Goal: Communication & Community: Answer question/provide support

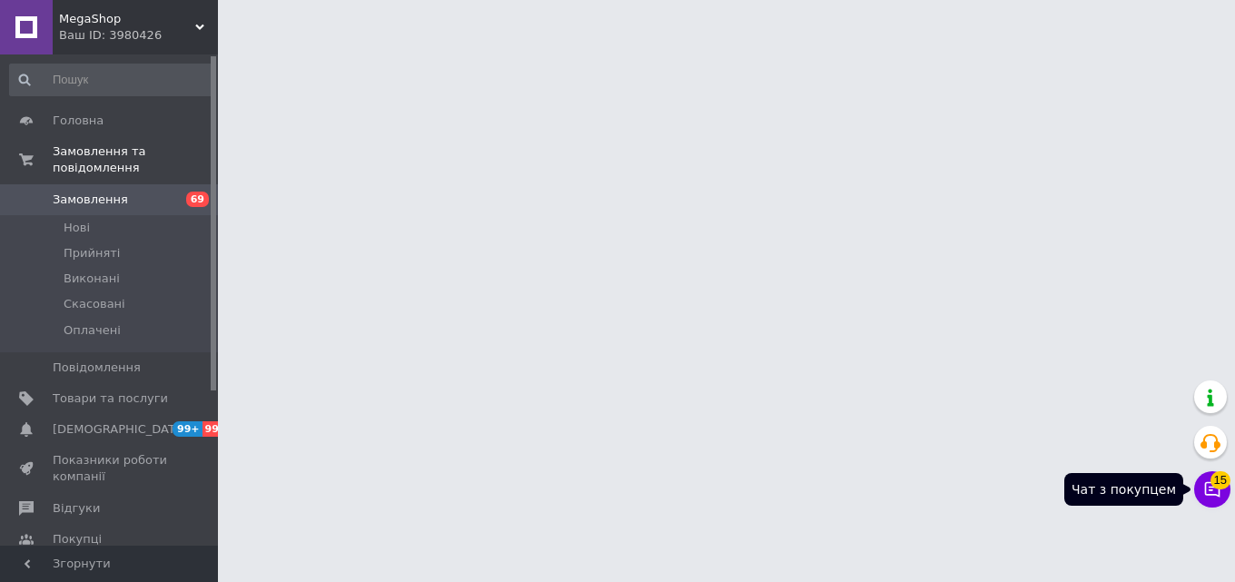
click at [1227, 483] on span "15" at bounding box center [1220, 475] width 20 height 18
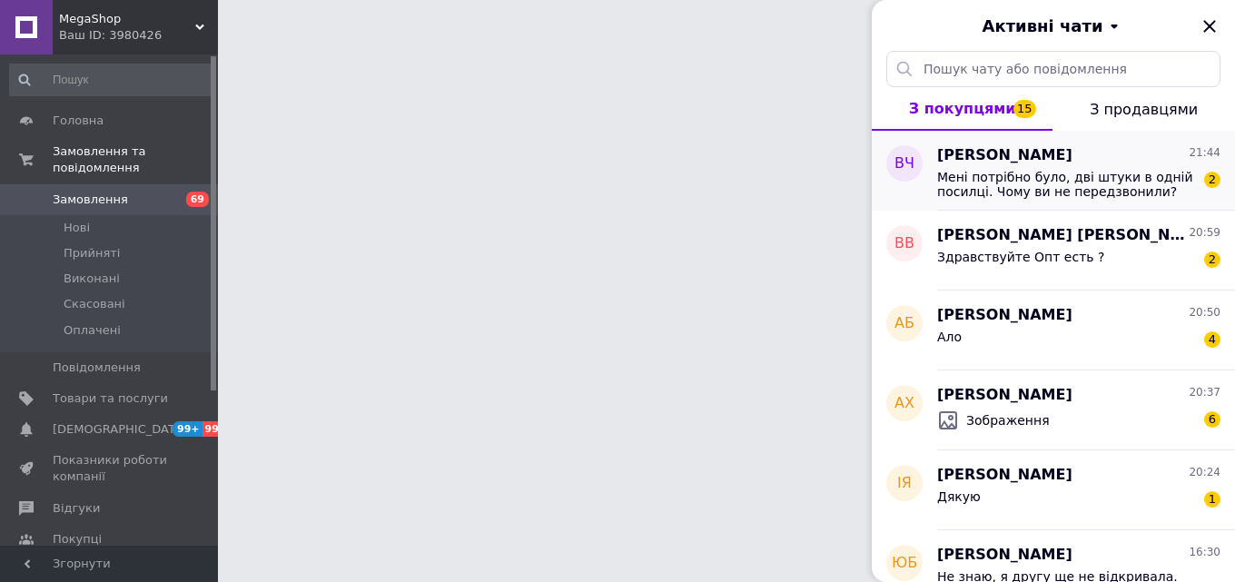
click at [1061, 186] on span "Мені потрібно було, дві штуки в одній посилці. Чому ви не передзвонили?" at bounding box center [1066, 184] width 258 height 29
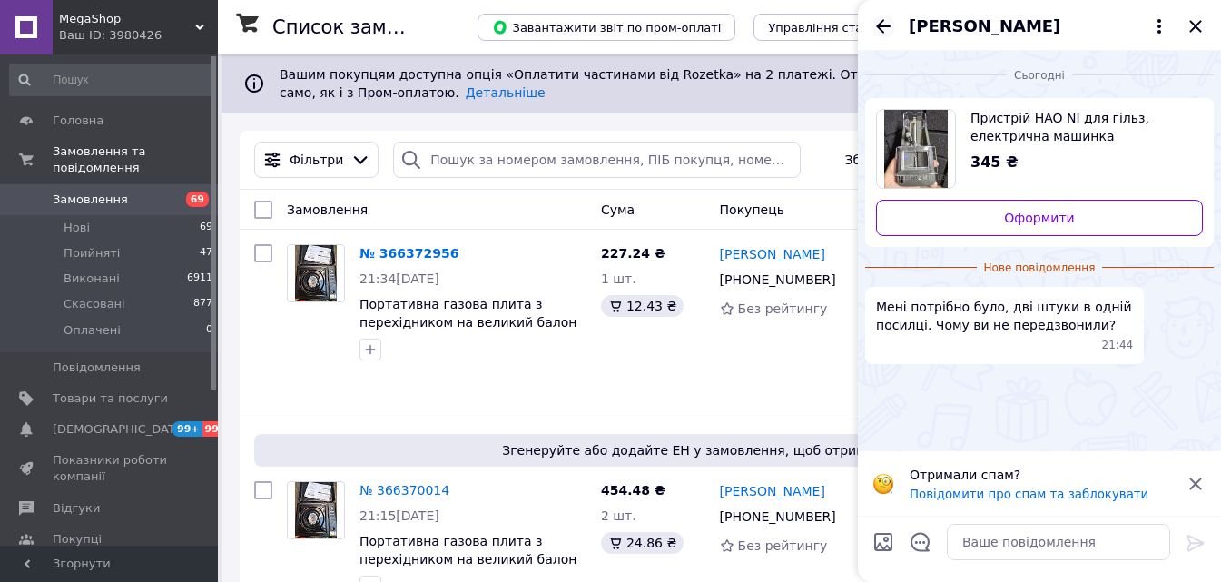
click at [884, 24] on icon "Назад" at bounding box center [884, 26] width 22 height 22
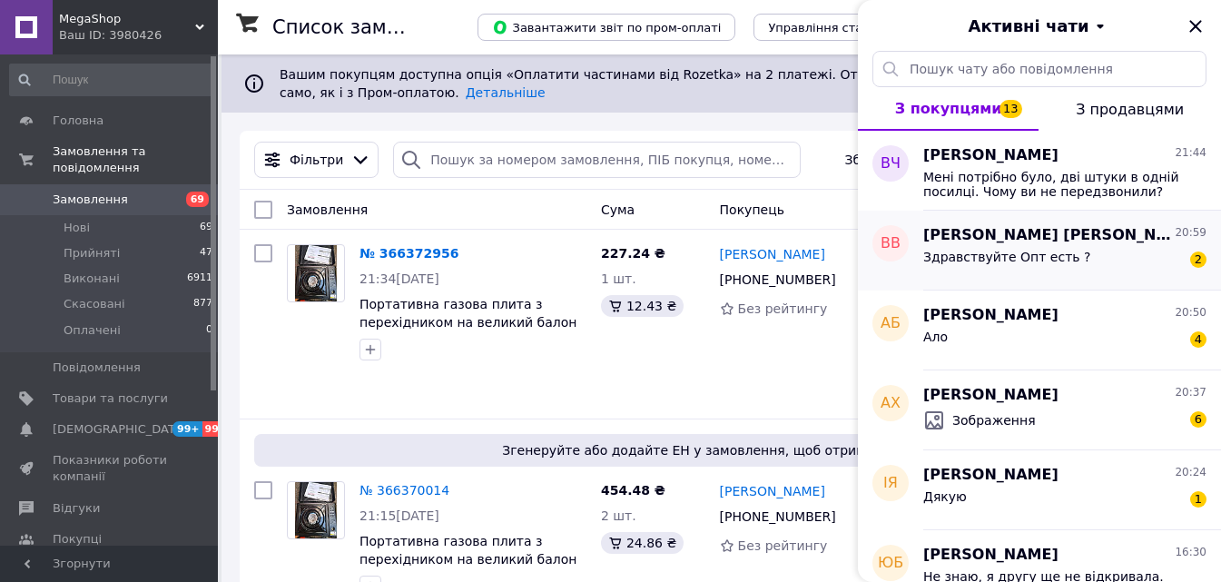
click at [1029, 247] on div "Здравствуйте Опт есть ? 2" at bounding box center [1064, 260] width 283 height 29
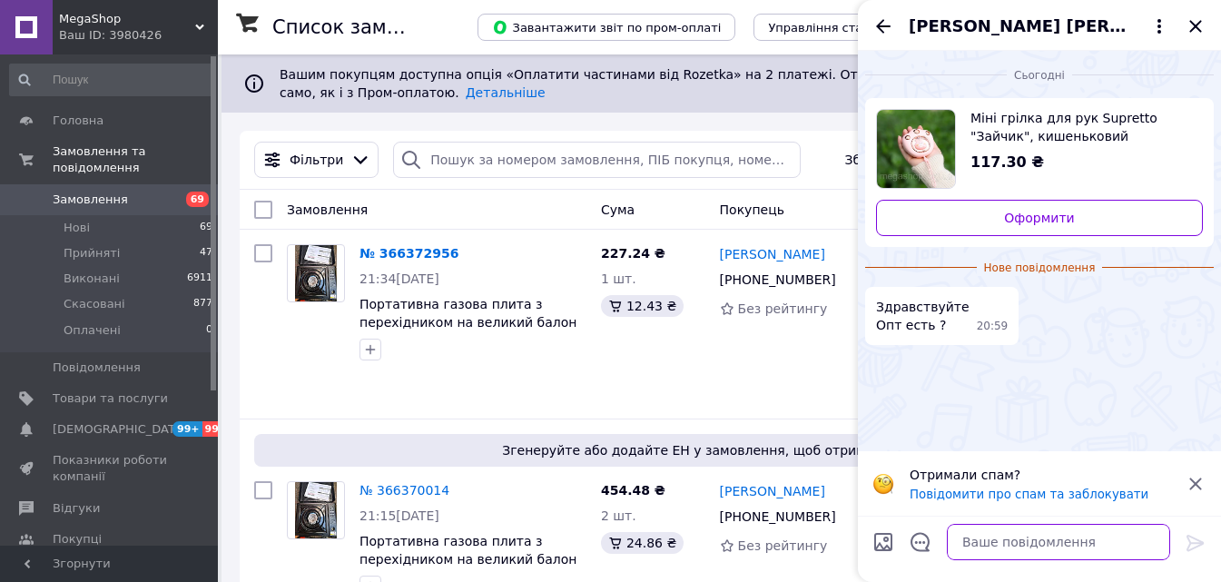
click at [989, 540] on textarea at bounding box center [1058, 542] width 223 height 36
type textarea "так є"
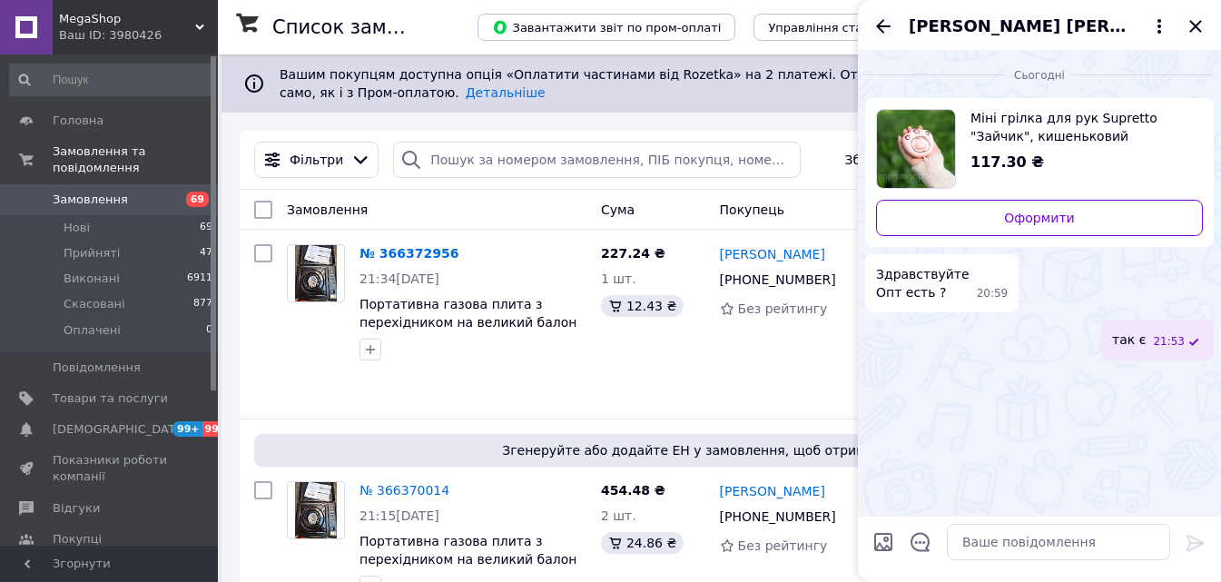
click at [883, 21] on icon "Назад" at bounding box center [883, 26] width 15 height 14
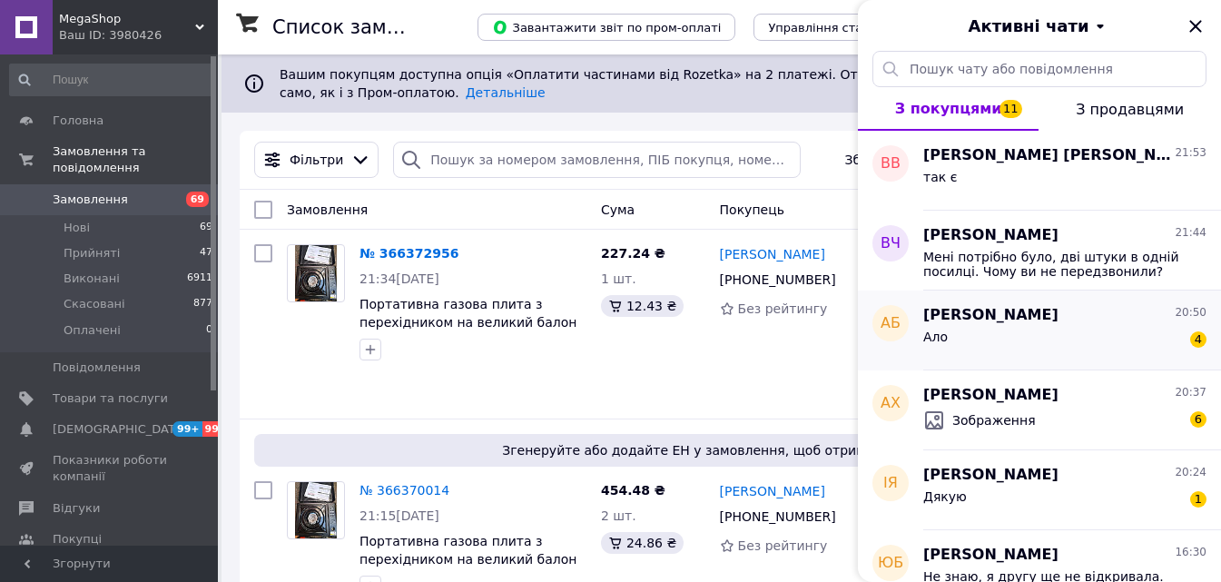
click at [1074, 314] on div "Анастасия Бардадим 20:50" at bounding box center [1064, 315] width 283 height 21
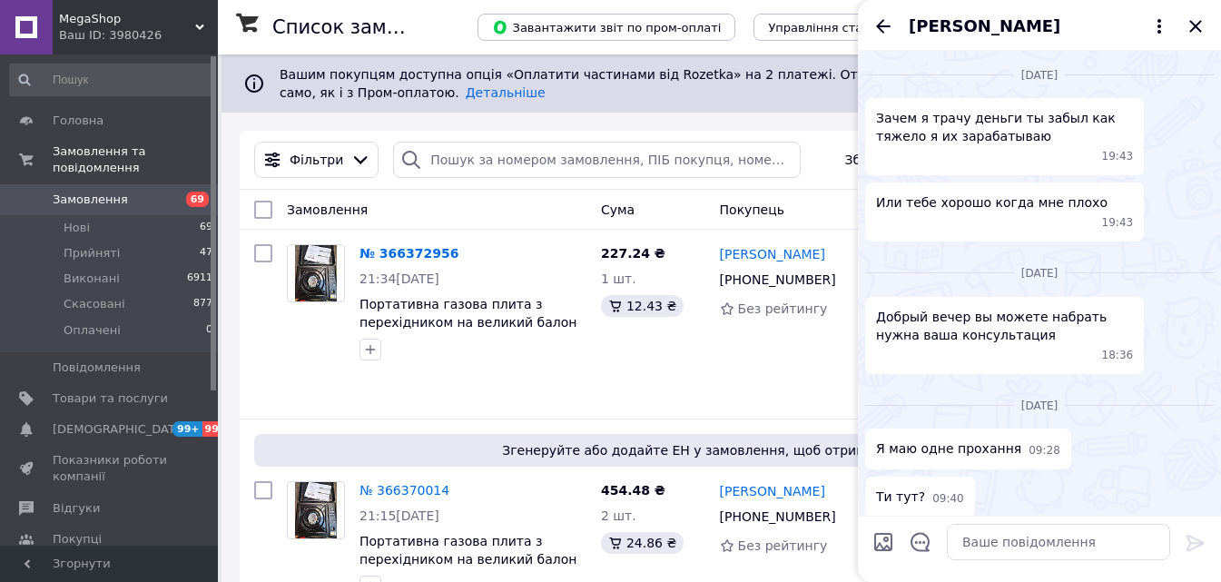
scroll to position [1469, 0]
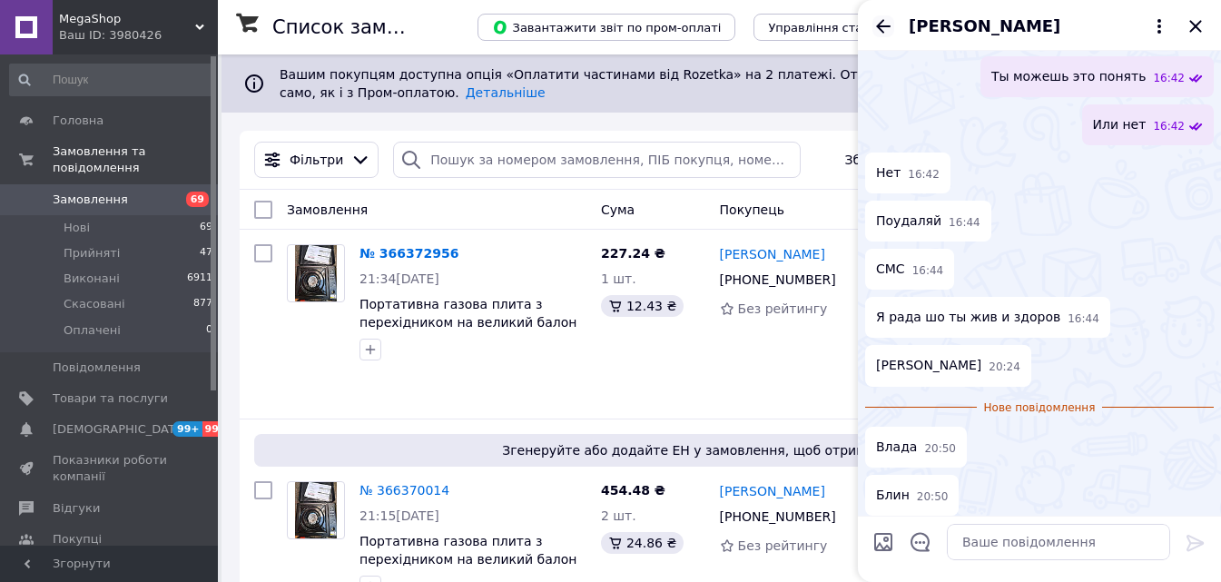
click at [880, 16] on icon "Назад" at bounding box center [884, 26] width 22 height 22
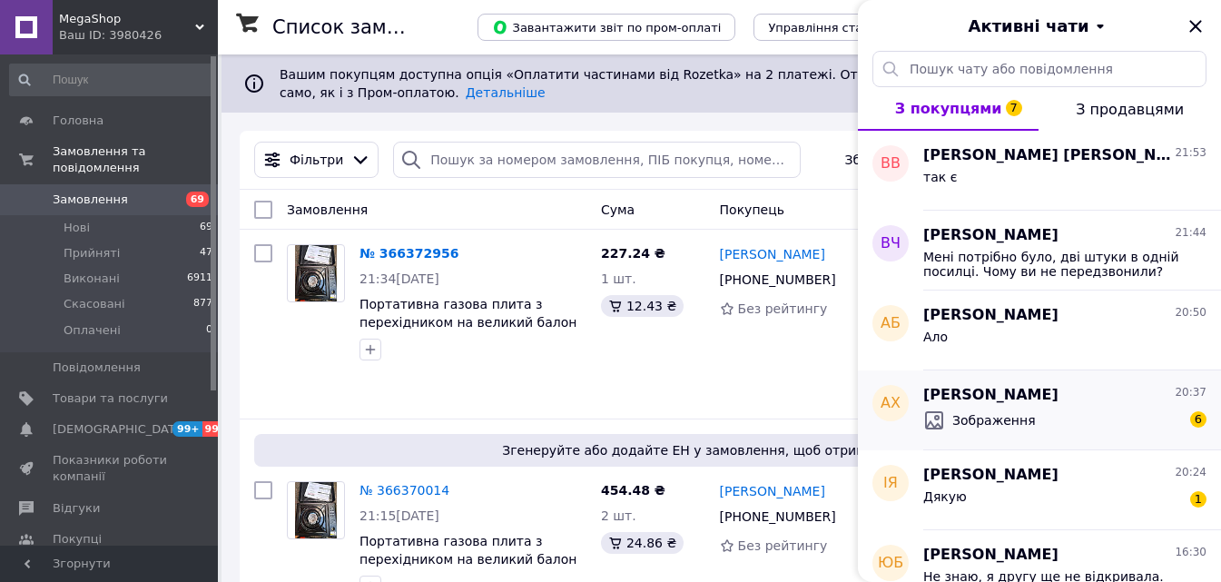
click at [1064, 406] on div "Зображення 6" at bounding box center [1064, 420] width 283 height 29
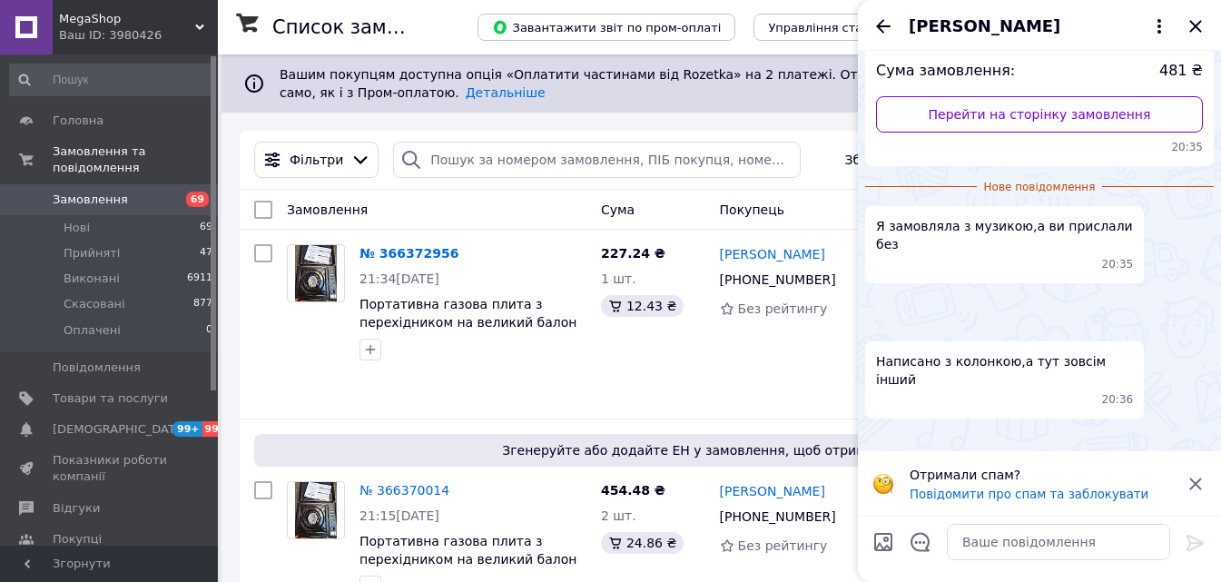
scroll to position [656, 0]
click at [880, 319] on img at bounding box center [872, 326] width 15 height 15
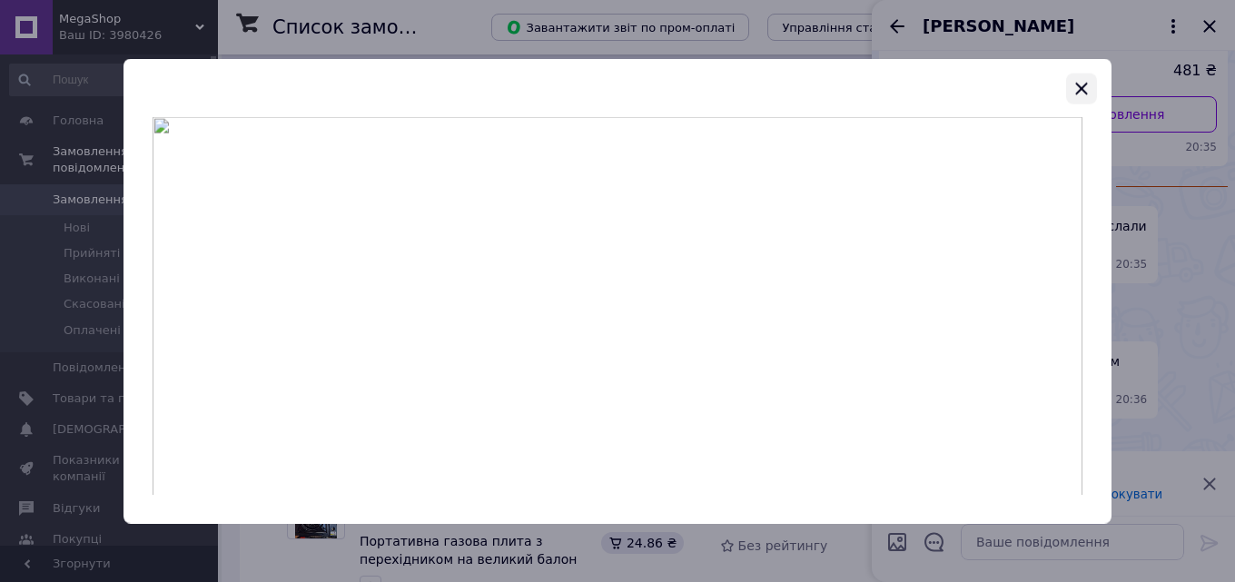
click at [1074, 86] on icon "button" at bounding box center [1082, 88] width 22 height 22
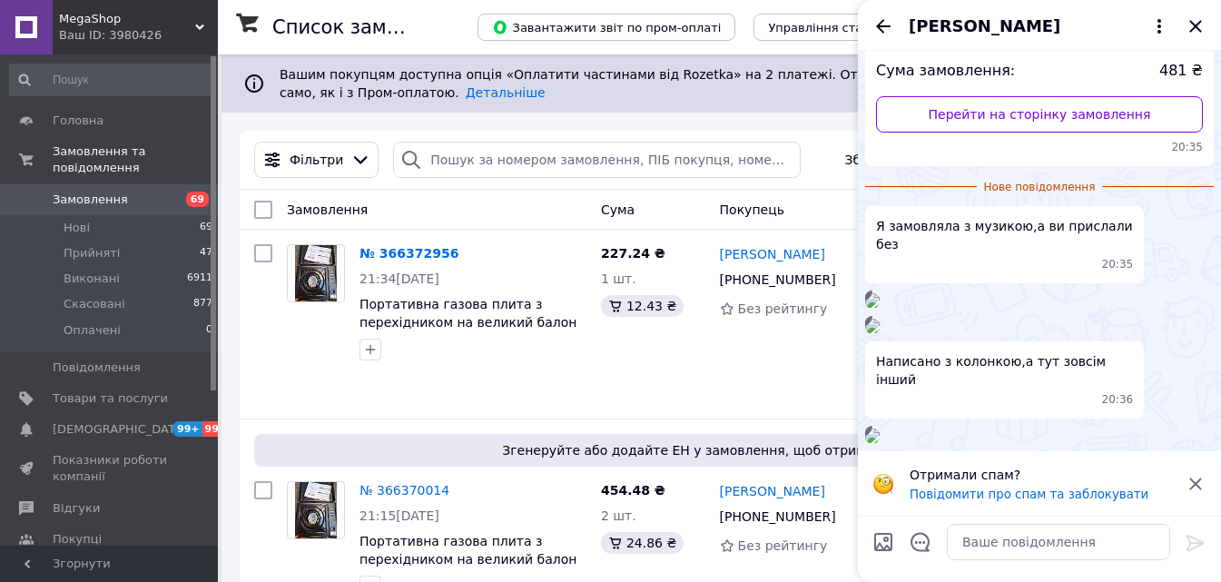
scroll to position [383, 0]
click at [880, 293] on img at bounding box center [872, 300] width 15 height 15
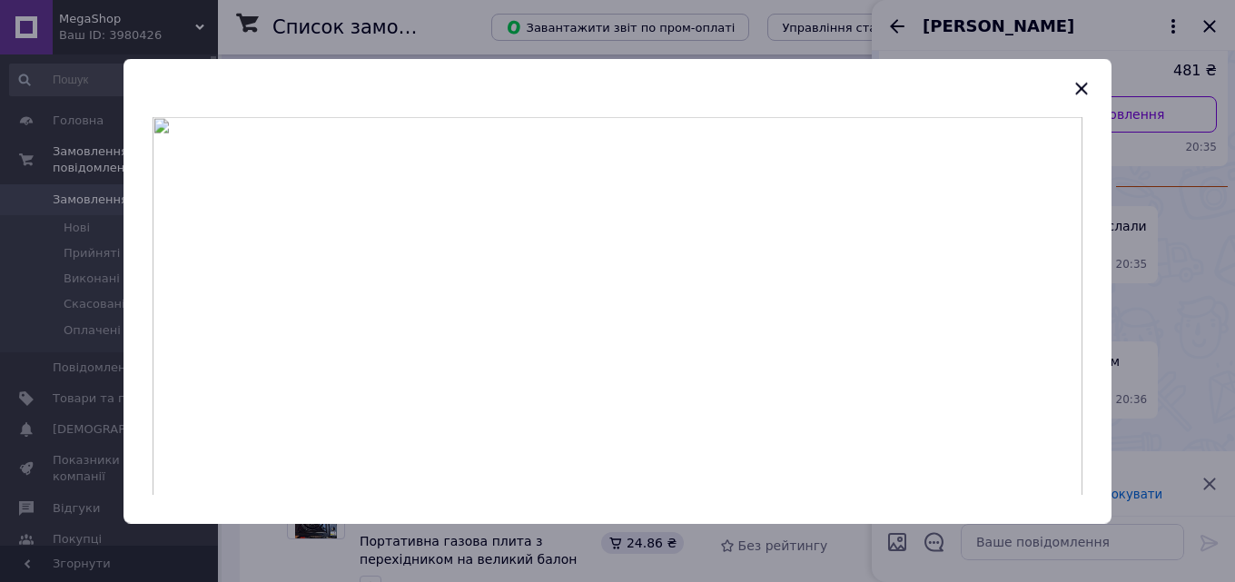
click at [1090, 74] on button "button" at bounding box center [1081, 88] width 31 height 31
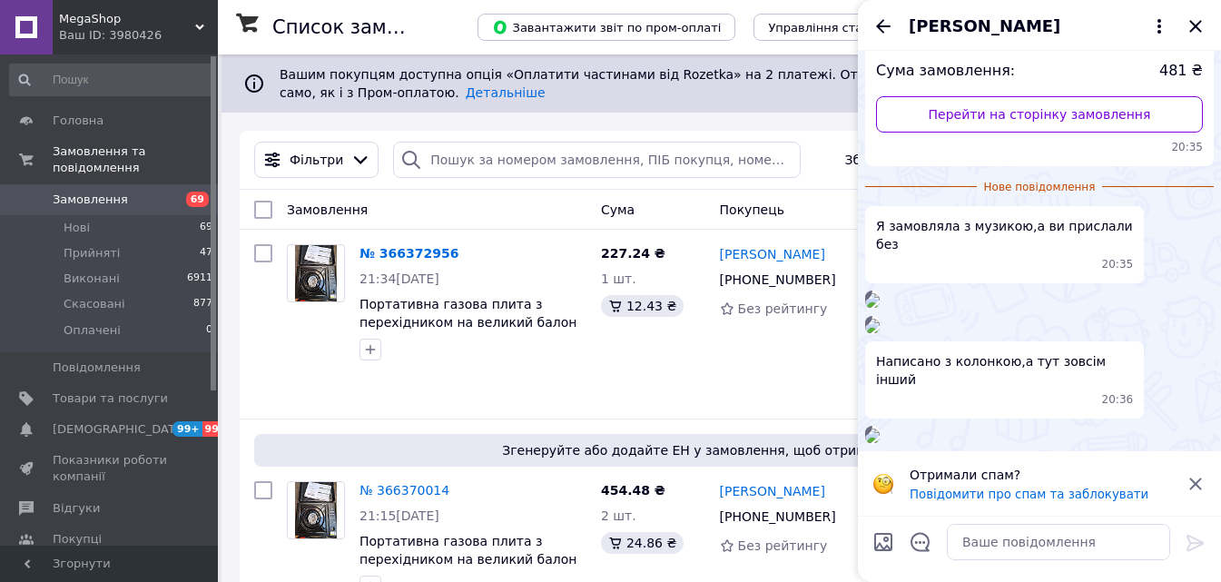
scroll to position [928, 0]
click at [887, 18] on icon "Назад" at bounding box center [884, 26] width 22 height 22
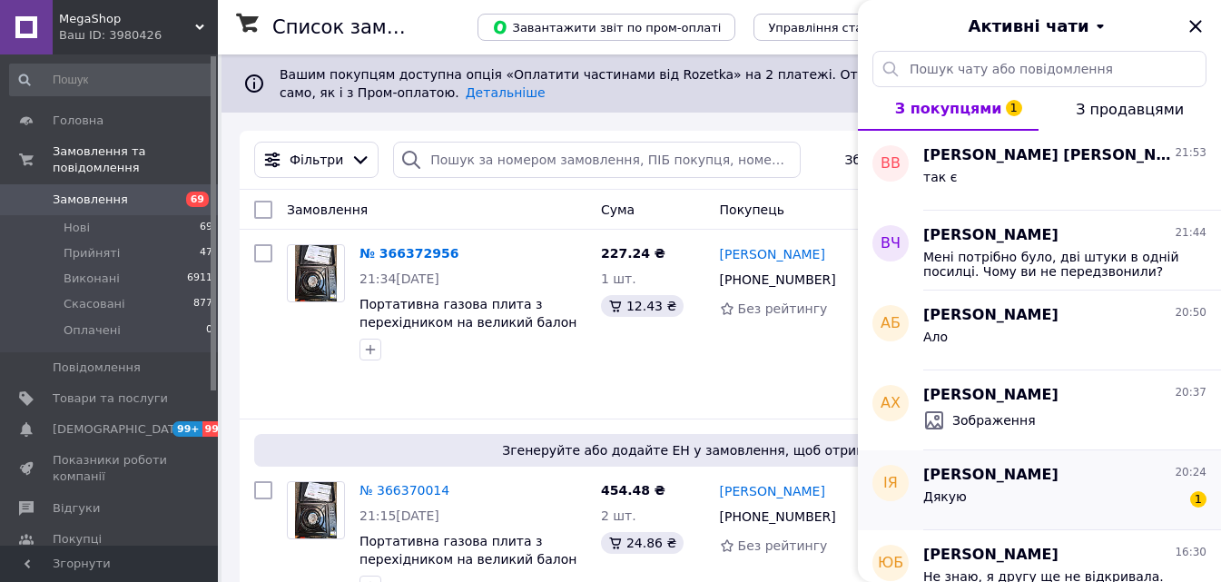
click at [1063, 472] on div "Інна Ярмак 20:24" at bounding box center [1064, 475] width 283 height 21
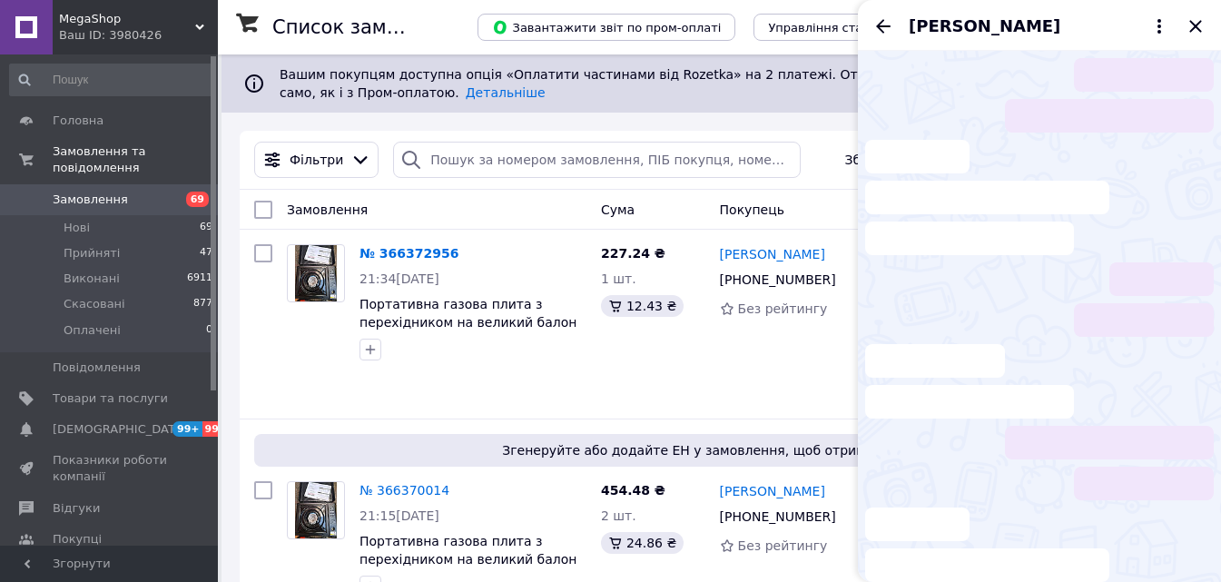
scroll to position [355, 0]
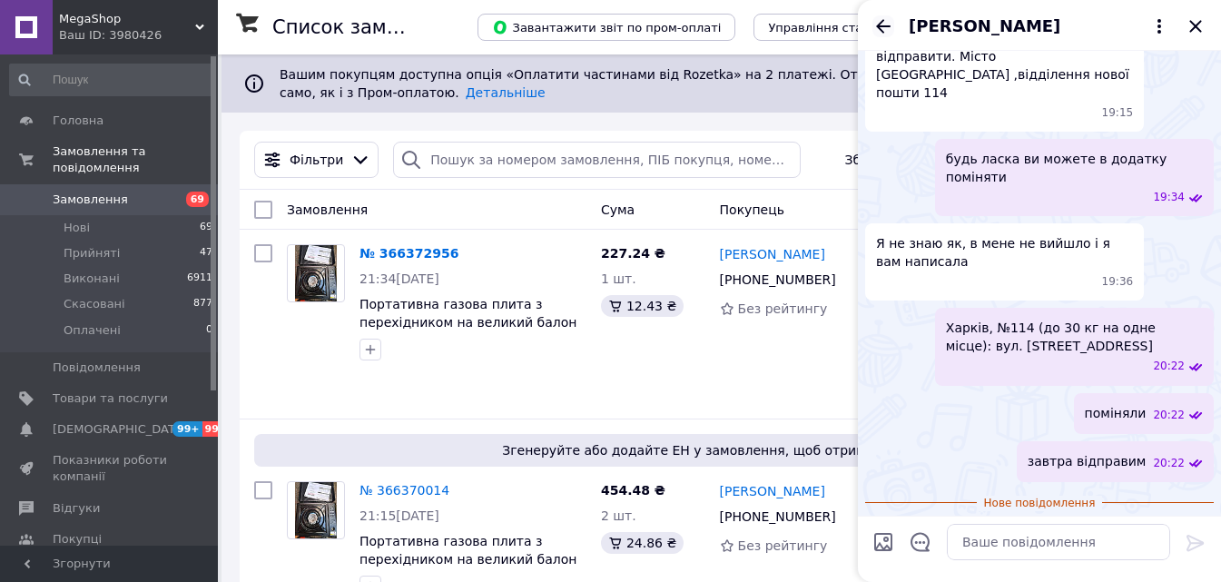
click at [891, 20] on icon "Назад" at bounding box center [884, 26] width 22 height 22
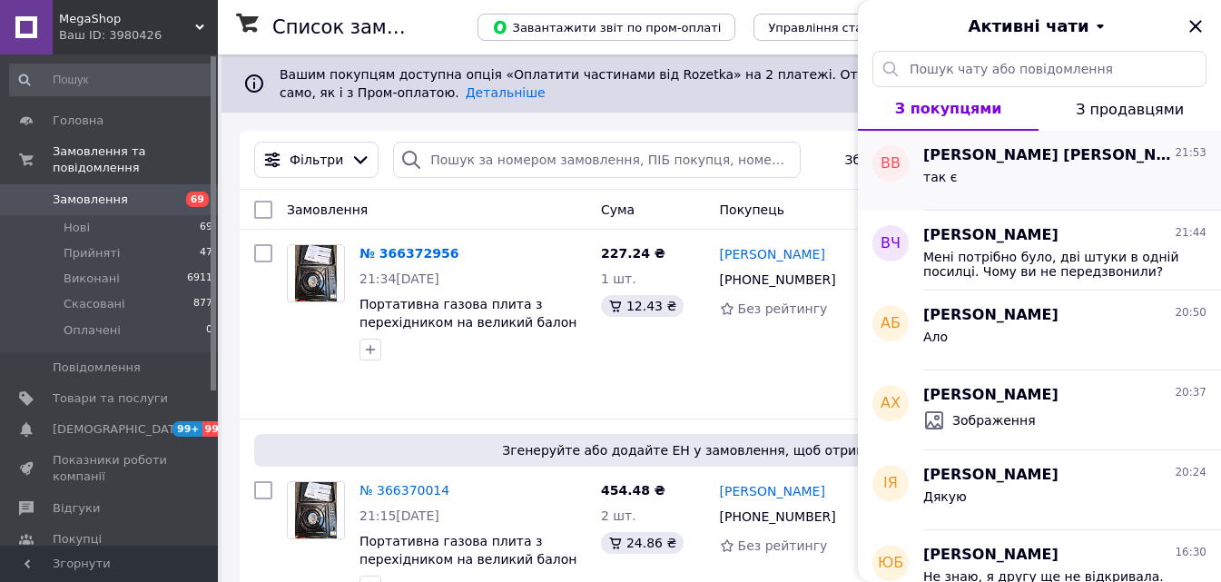
click at [1024, 166] on div "так є" at bounding box center [1064, 180] width 283 height 29
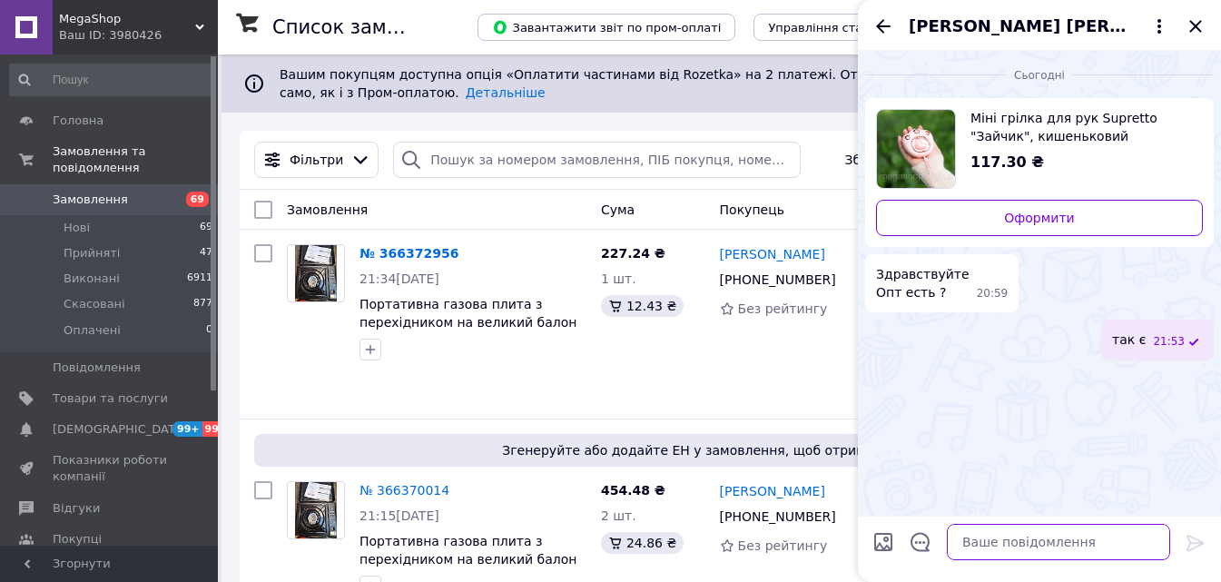
click at [1030, 533] on textarea at bounding box center [1058, 542] width 223 height 36
type textarea "96 грн на опт"
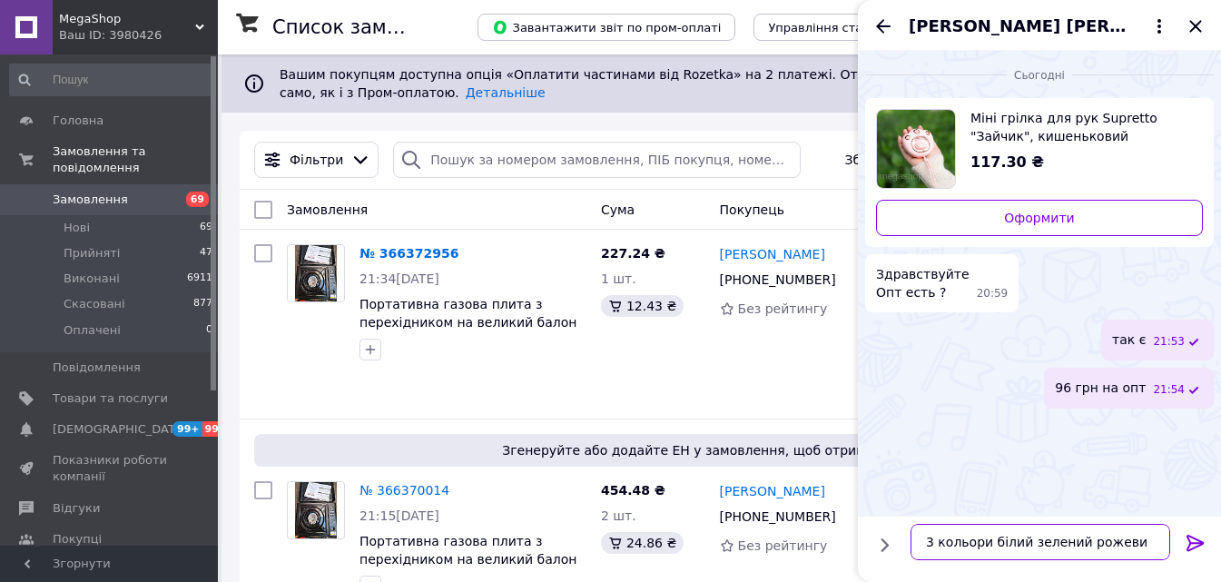
type textarea "3 кольори білий зелений рожевий"
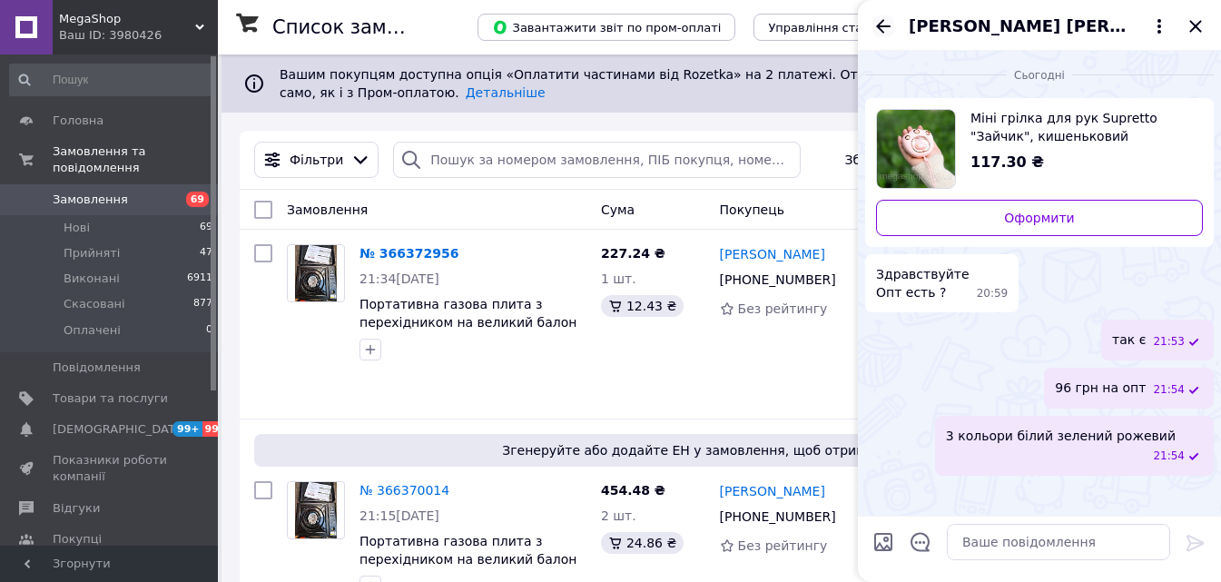
click at [886, 35] on icon "Назад" at bounding box center [884, 26] width 22 height 22
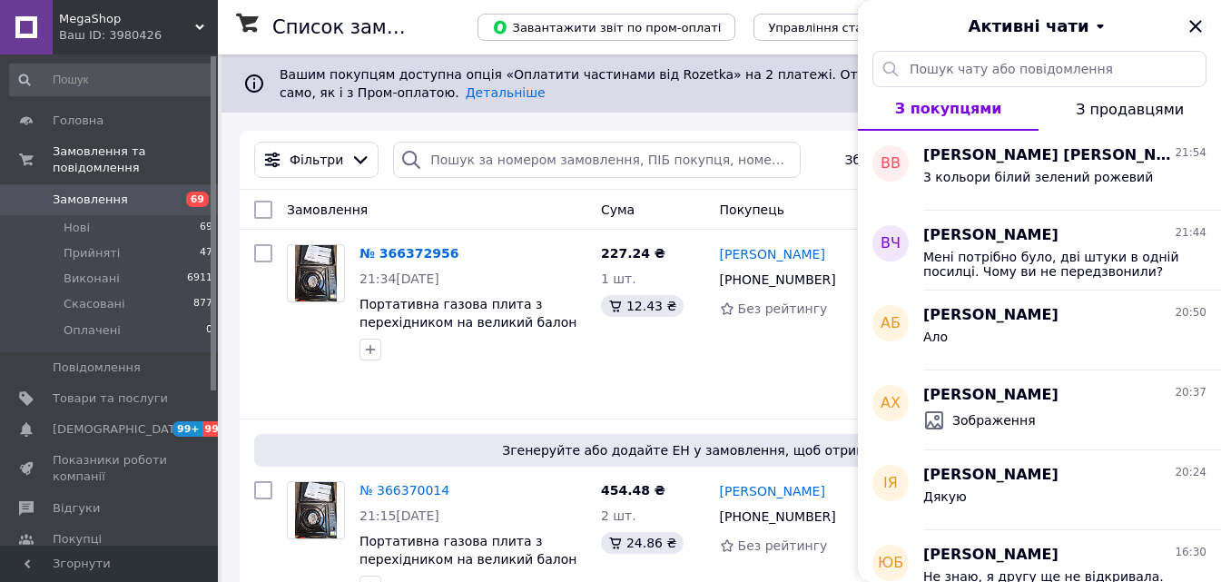
click at [1200, 34] on icon "Закрити" at bounding box center [1196, 26] width 22 height 22
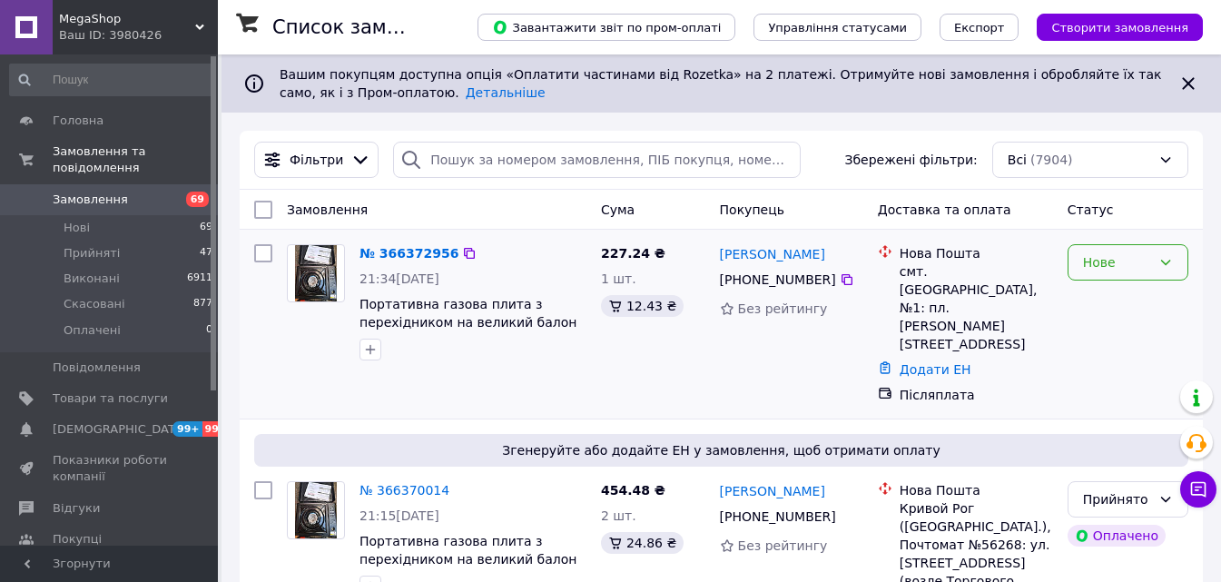
click at [1101, 258] on div "Нове" at bounding box center [1117, 262] width 68 height 20
click at [1111, 299] on li "Прийнято" at bounding box center [1128, 302] width 119 height 33
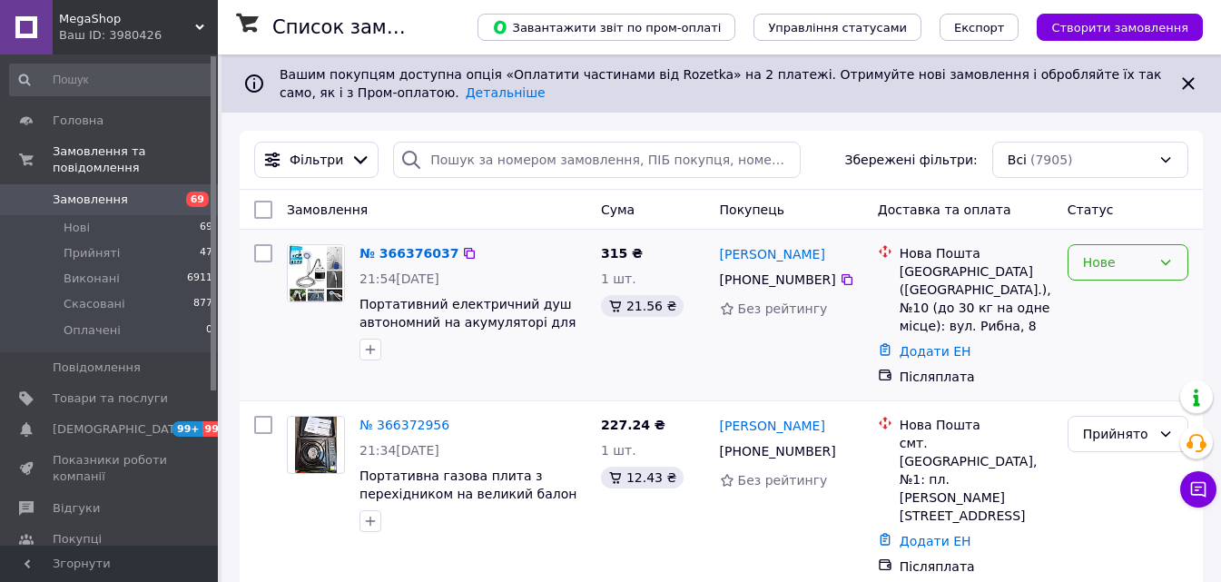
click at [1120, 266] on div "Нове" at bounding box center [1117, 262] width 68 height 20
click at [1124, 308] on li "Прийнято" at bounding box center [1128, 302] width 119 height 33
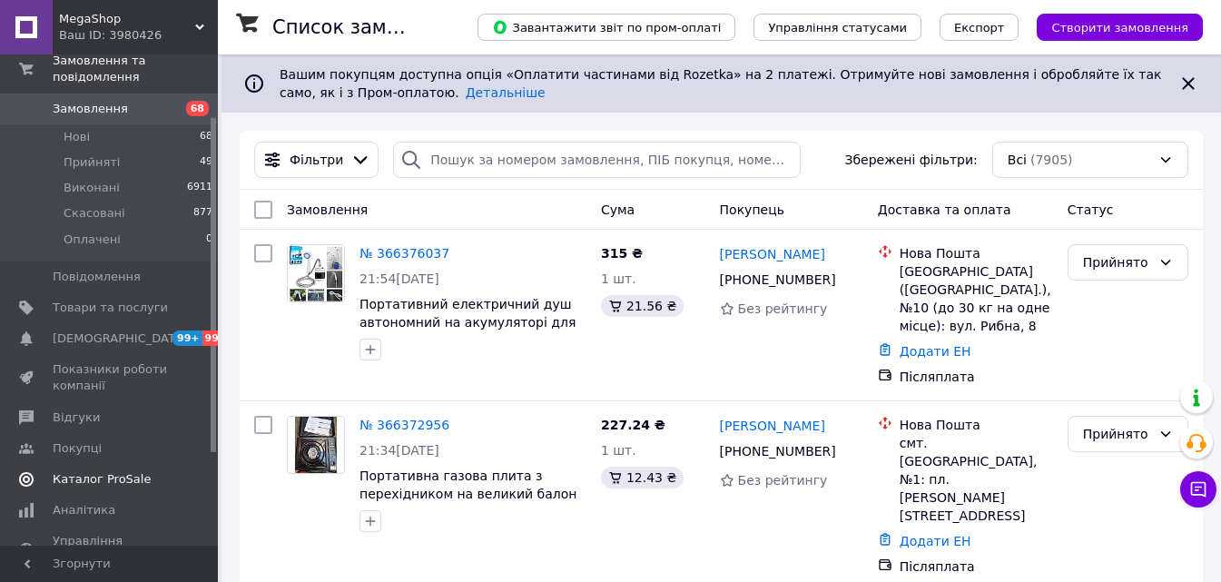
click at [110, 471] on span "Каталог ProSale" at bounding box center [102, 479] width 98 height 16
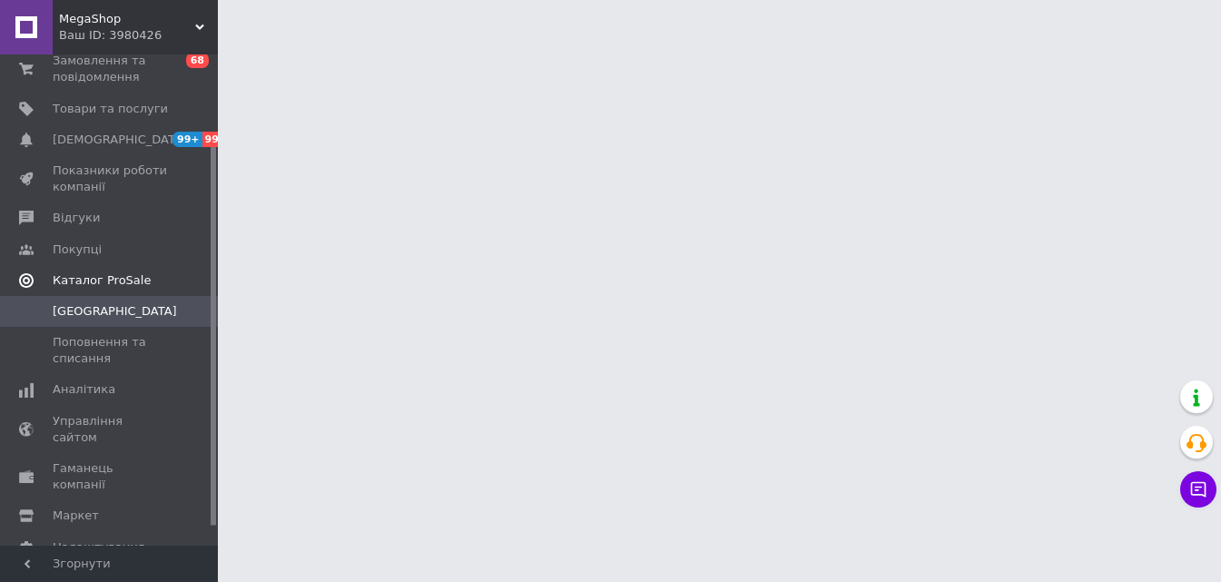
scroll to position [99, 0]
